Goal: Find specific page/section: Find specific page/section

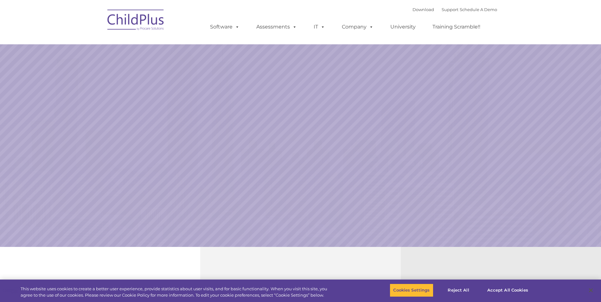
select select "MEDIUM"
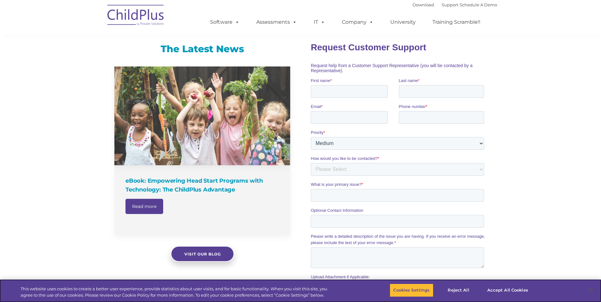
scroll to position [377, 0]
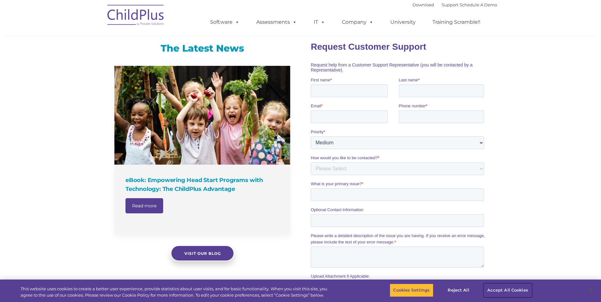
drag, startPoint x: 503, startPoint y: 291, endPoint x: 492, endPoint y: 289, distance: 11.0
click at [503, 291] on button "Accept All Cookies" at bounding box center [507, 290] width 48 height 13
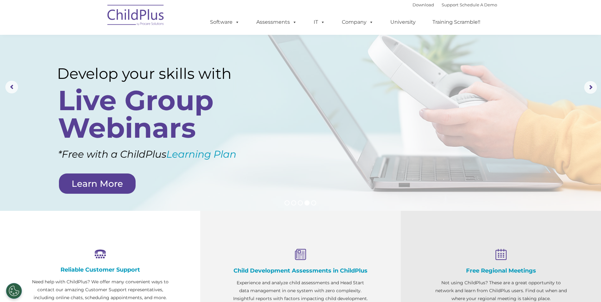
scroll to position [0, 0]
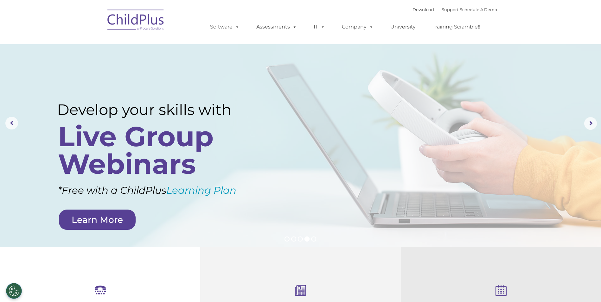
click at [130, 19] on img at bounding box center [135, 21] width 63 height 32
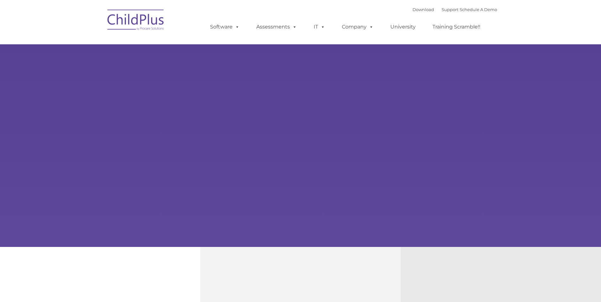
type input ""
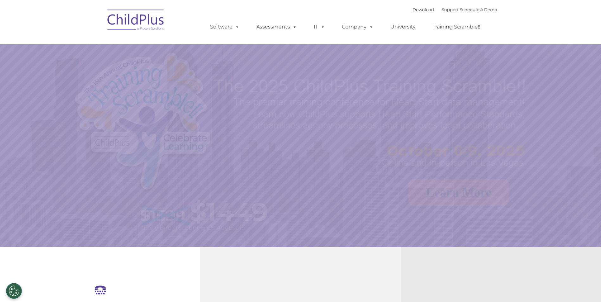
select select "MEDIUM"
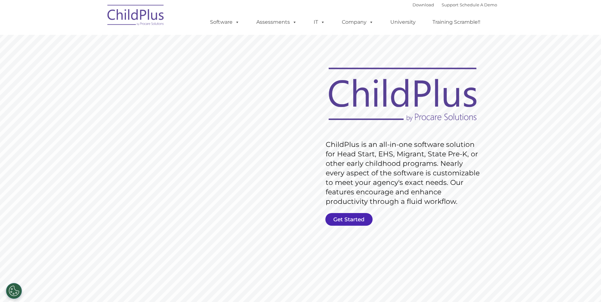
click at [348, 221] on link "Get Started" at bounding box center [348, 219] width 47 height 13
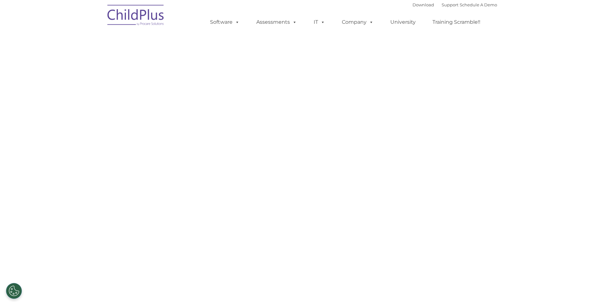
select select "MEDIUM"
